Goal: Task Accomplishment & Management: Use online tool/utility

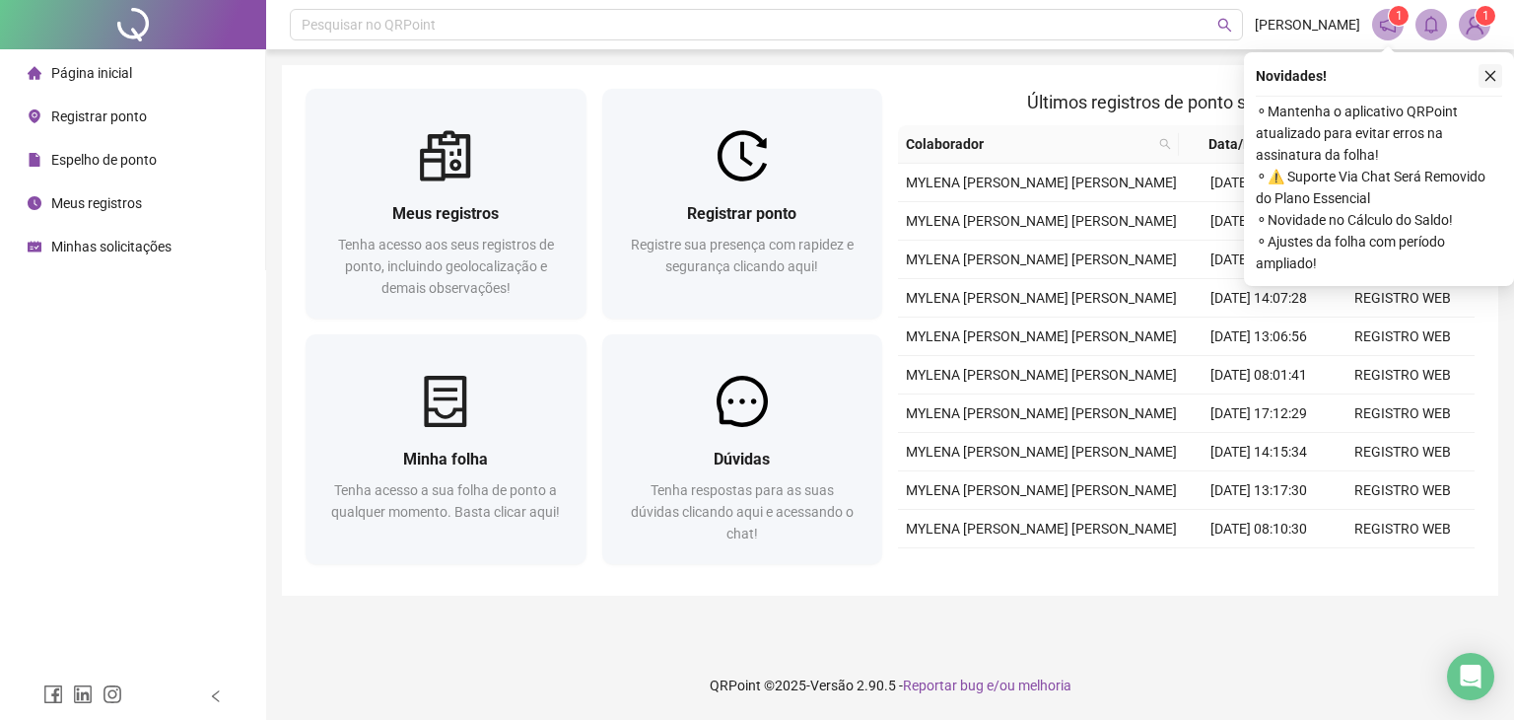
click at [1490, 73] on icon "close" at bounding box center [1491, 76] width 14 height 14
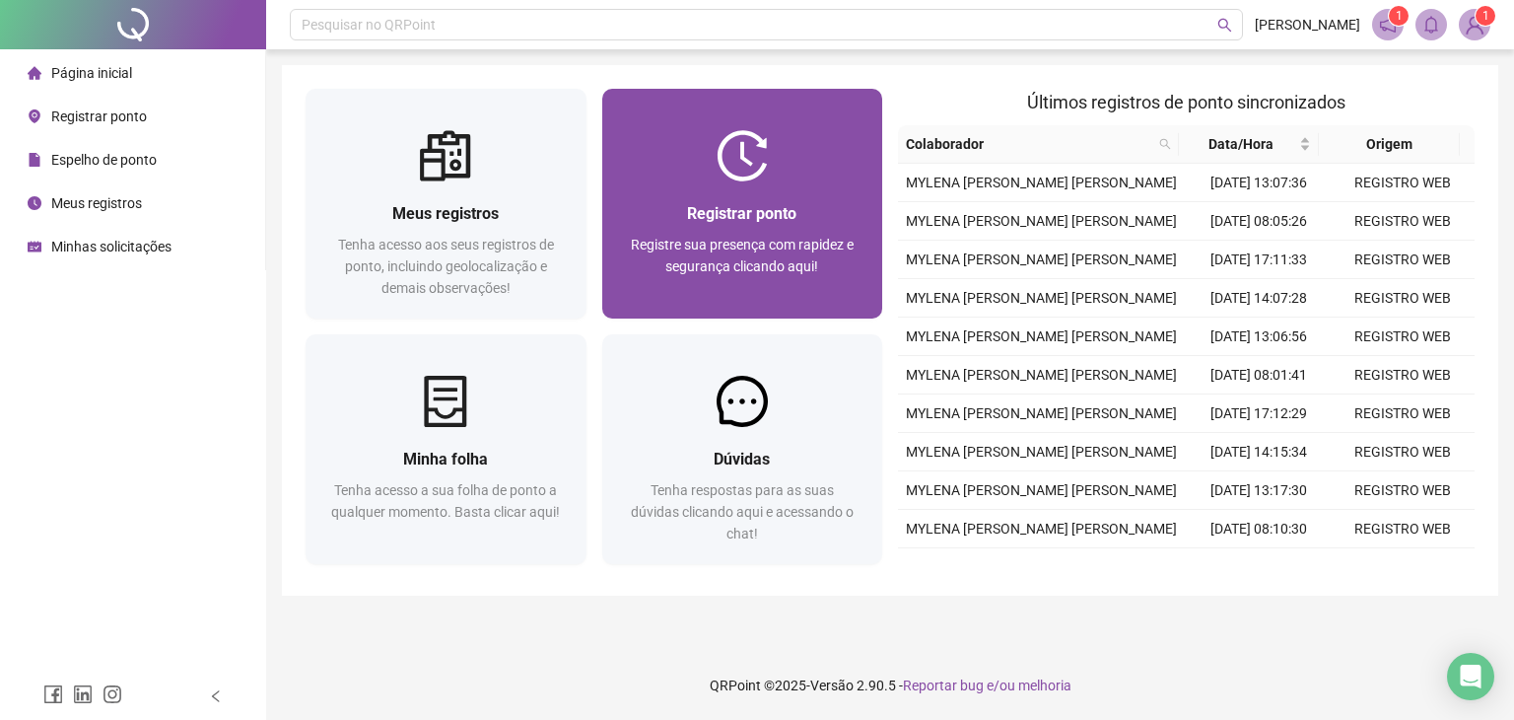
click at [793, 198] on div "Registrar ponto Registre sua presença com rapidez e segurança clicando aqui!" at bounding box center [742, 249] width 281 height 137
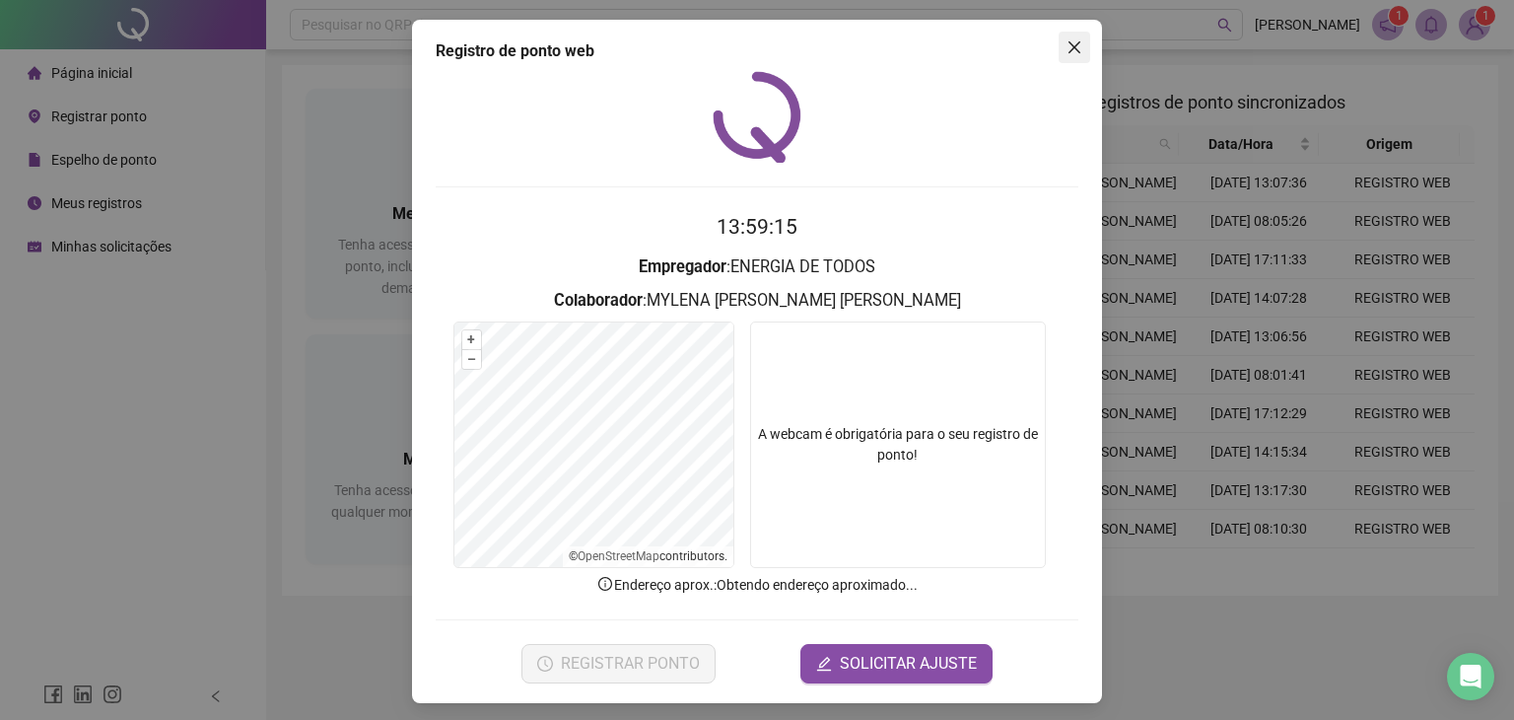
click at [1067, 46] on icon "close" at bounding box center [1075, 47] width 16 height 16
